Goal: Information Seeking & Learning: Learn about a topic

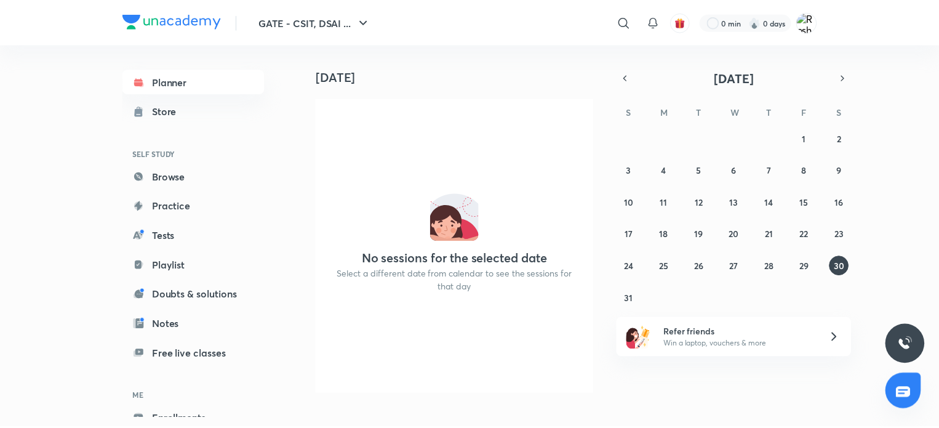
scroll to position [66, 0]
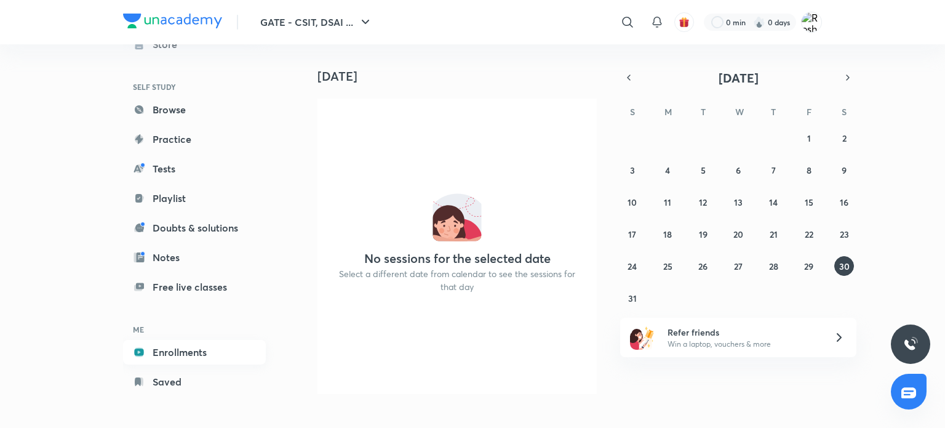
click at [168, 341] on link "Enrollments" at bounding box center [194, 352] width 143 height 25
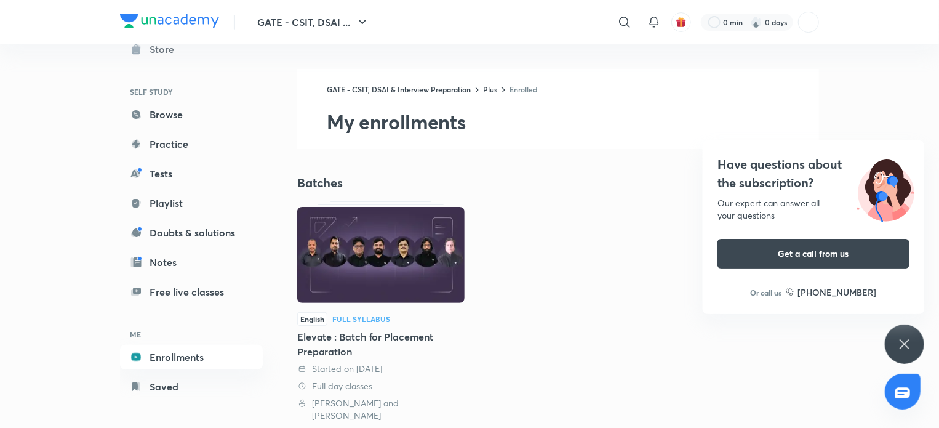
scroll to position [66, 0]
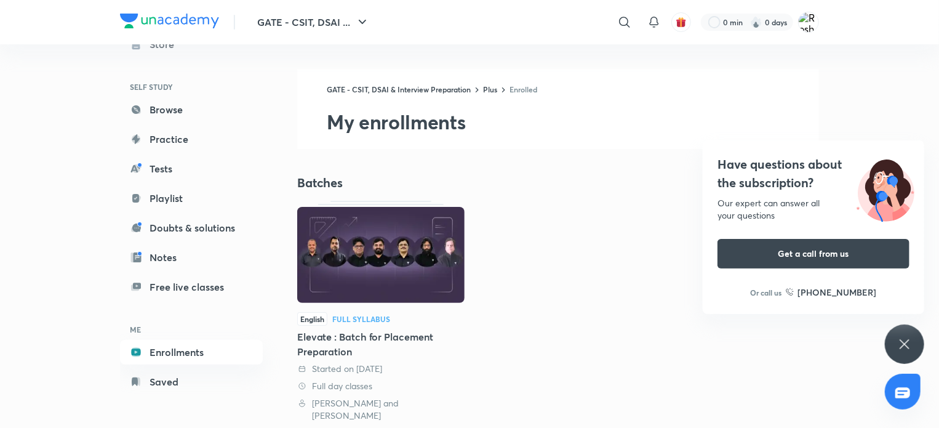
click at [907, 346] on icon at bounding box center [904, 344] width 15 height 15
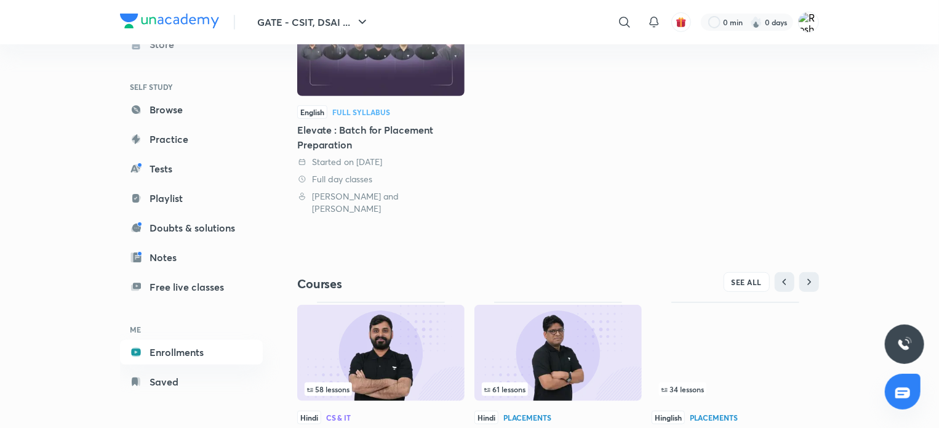
scroll to position [281, 0]
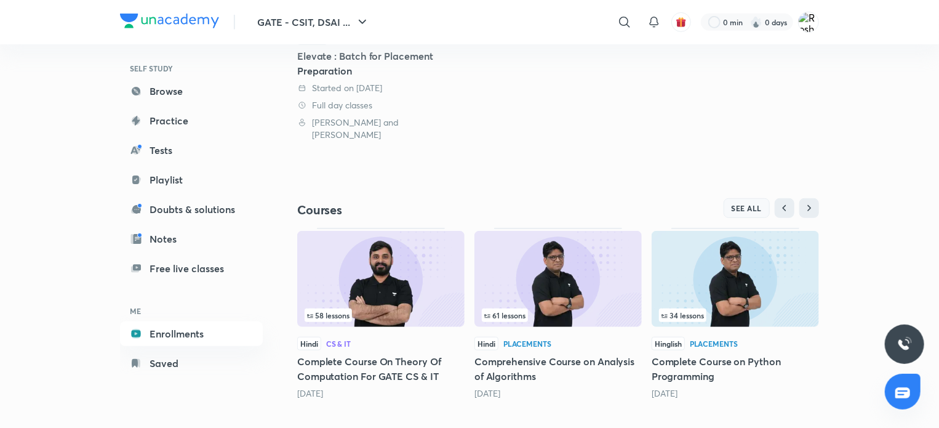
click at [730, 198] on button "SEE ALL" at bounding box center [747, 208] width 47 height 20
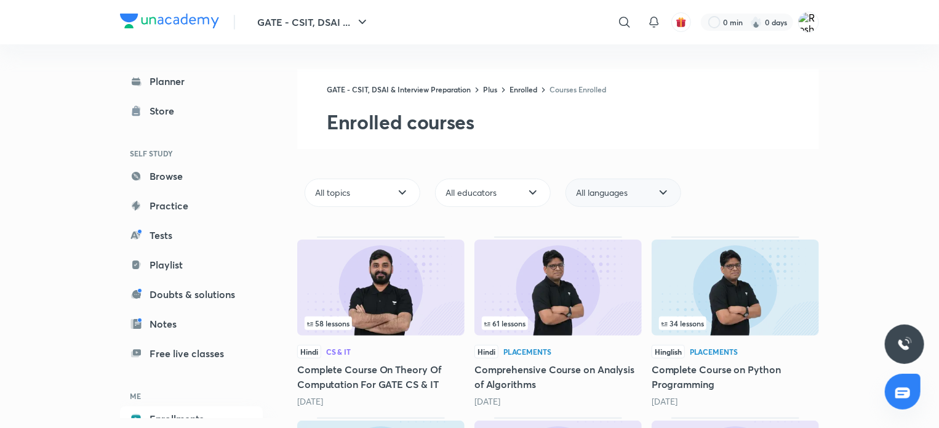
drag, startPoint x: 730, startPoint y: 191, endPoint x: 668, endPoint y: 193, distance: 62.2
click at [668, 193] on div "All topics All educators All languages" at bounding box center [558, 192] width 522 height 38
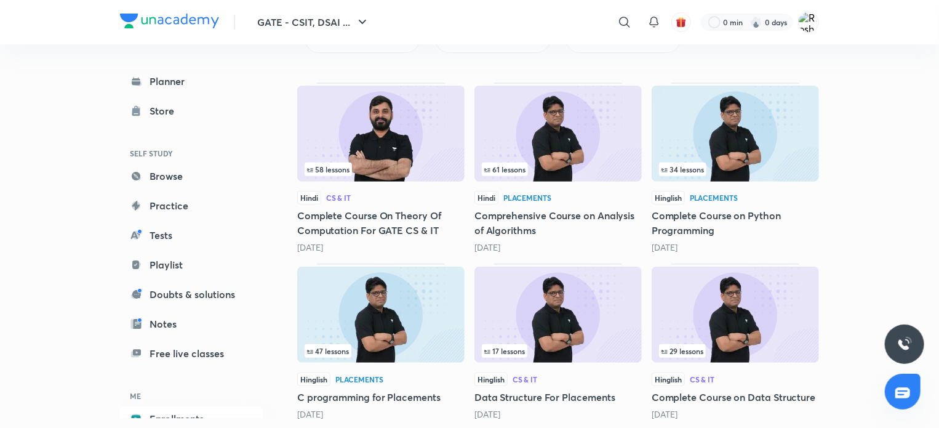
scroll to position [276, 0]
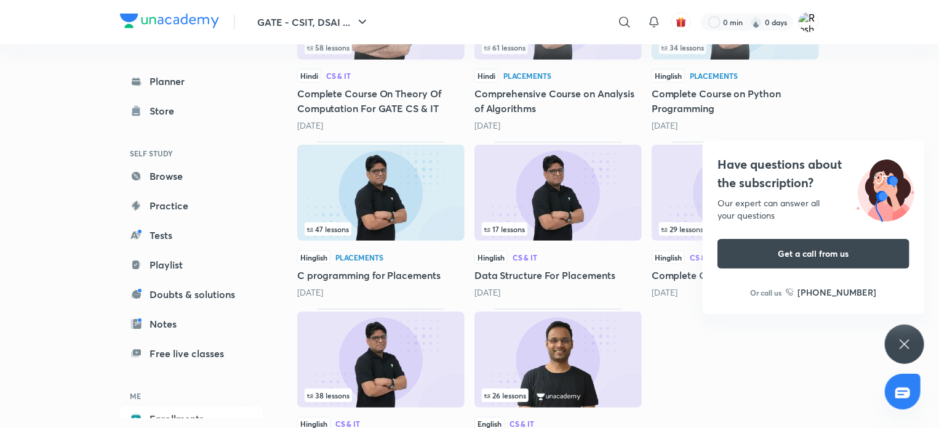
click at [900, 337] on icon at bounding box center [904, 344] width 15 height 15
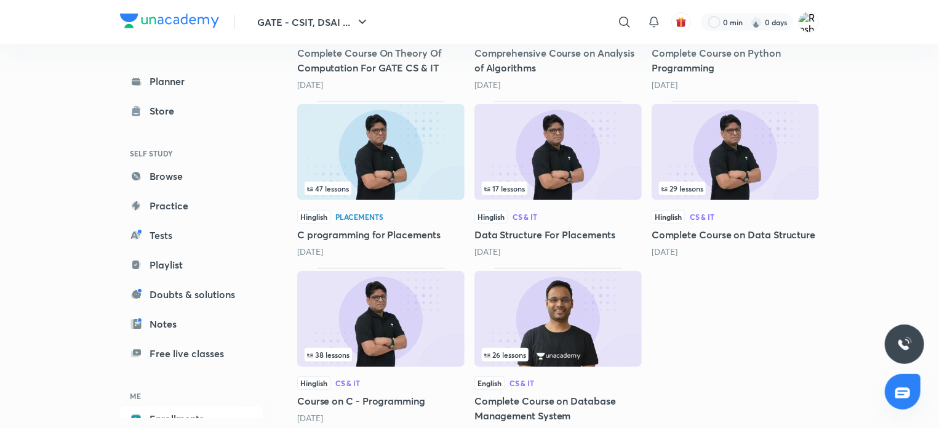
scroll to position [314, 0]
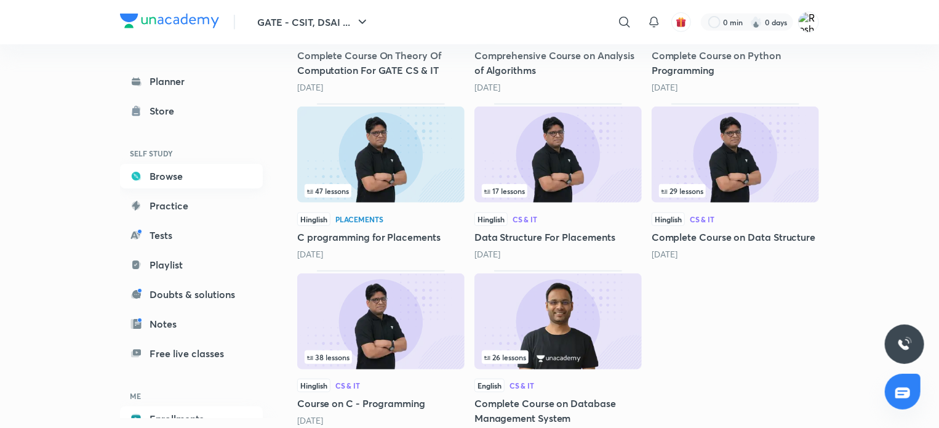
click at [132, 181] on icon at bounding box center [136, 176] width 12 height 12
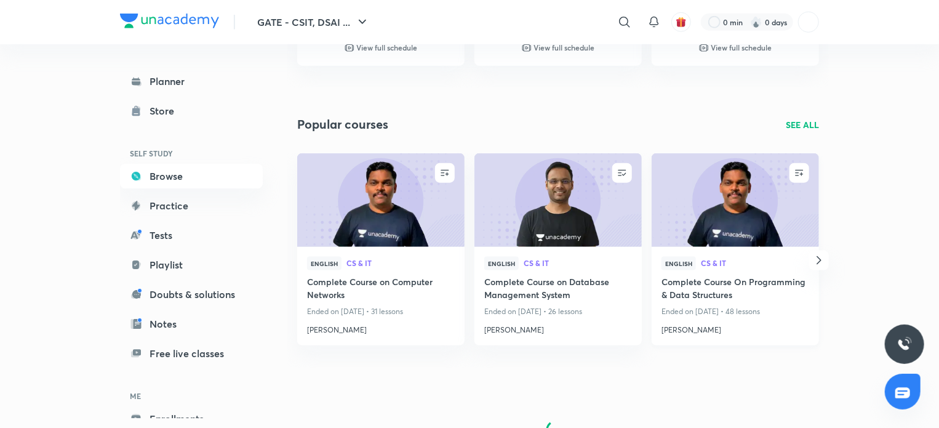
scroll to position [756, 0]
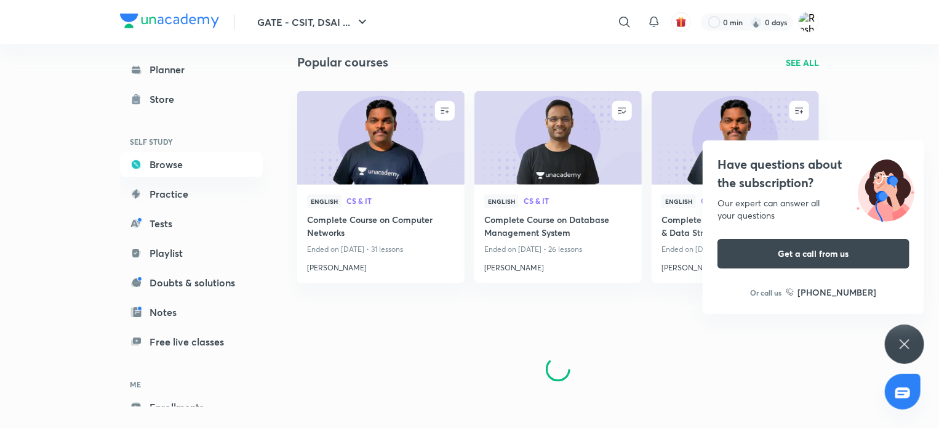
click at [911, 346] on icon at bounding box center [904, 344] width 15 height 15
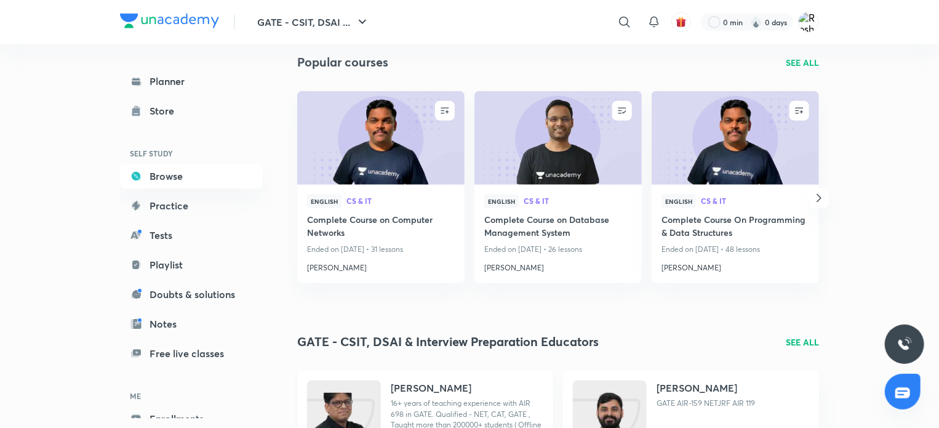
click at [397, 396] on div "[PERSON_NAME] 16+ years of teaching experience with AIR 698 in GATE. Qualified …" at bounding box center [467, 415] width 153 height 71
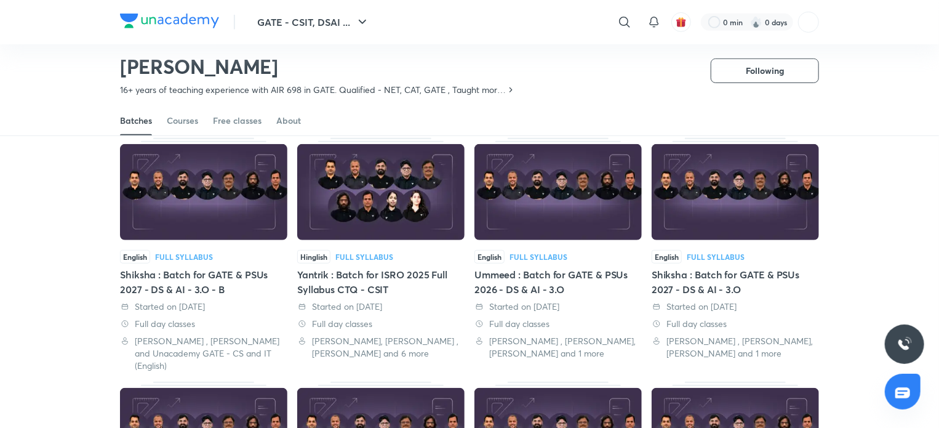
scroll to position [322, 0]
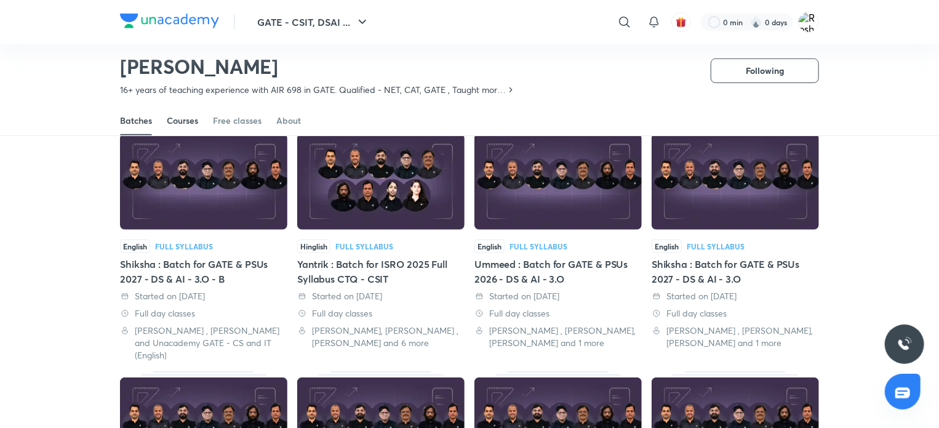
click at [175, 127] on link "Courses" at bounding box center [182, 121] width 31 height 30
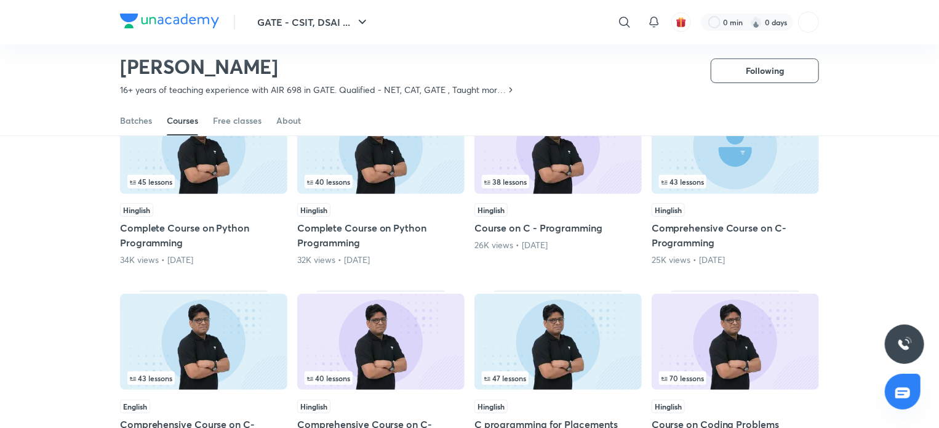
scroll to position [150, 0]
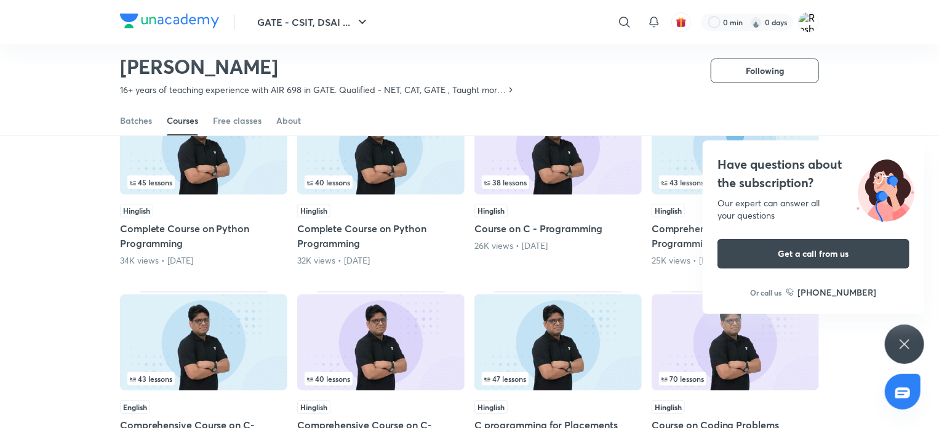
click at [904, 339] on icon at bounding box center [904, 344] width 15 height 15
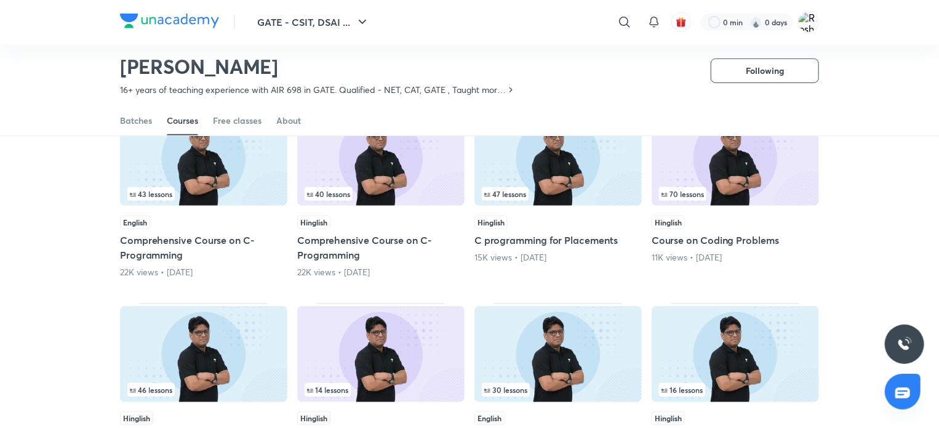
scroll to position [342, 0]
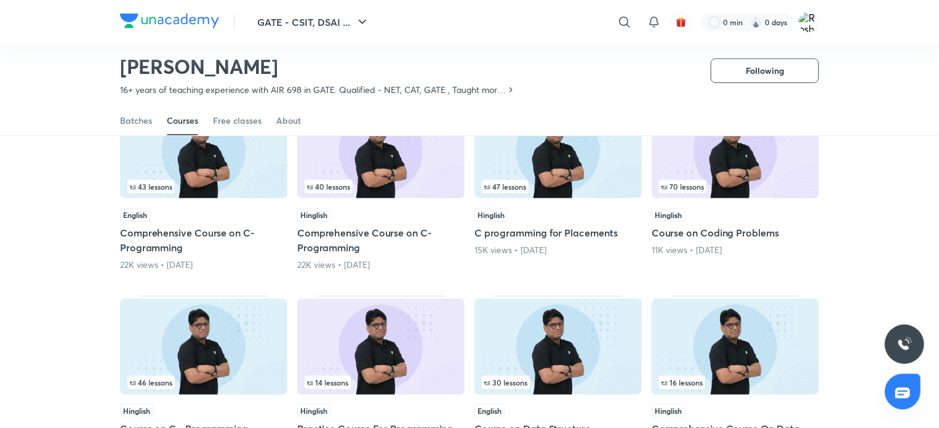
click at [593, 227] on h5 "C programming for Placements" at bounding box center [557, 232] width 167 height 15
